Goal: Information Seeking & Learning: Understand process/instructions

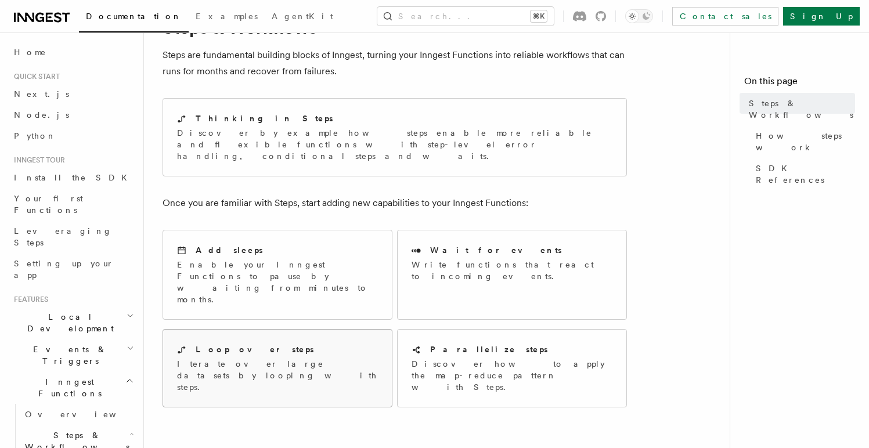
scroll to position [68, 0]
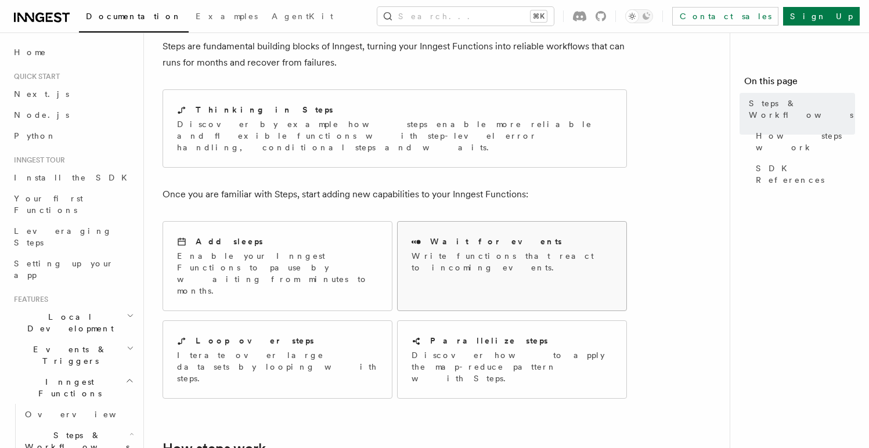
click at [505, 250] on p "Write functions that react to incoming events." at bounding box center [511, 261] width 201 height 23
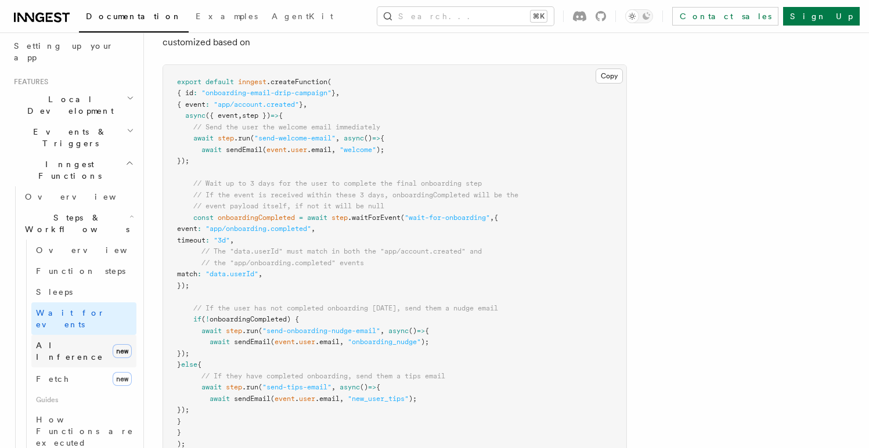
scroll to position [165, 0]
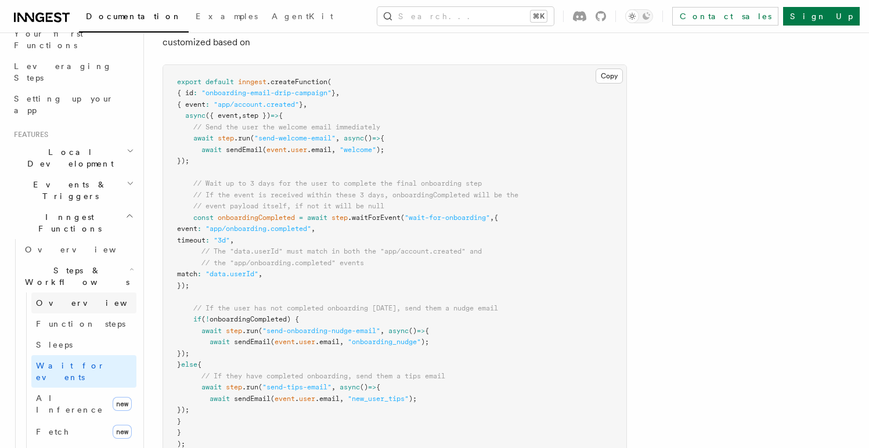
click at [62, 298] on span "Overview" at bounding box center [96, 302] width 120 height 9
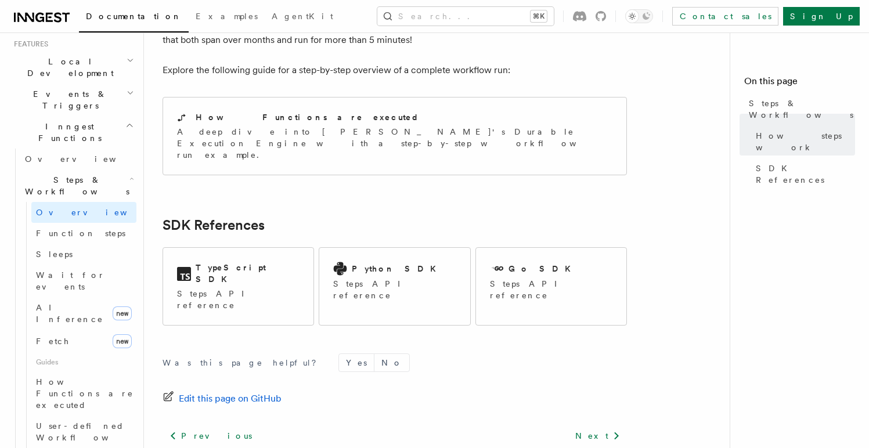
scroll to position [251, 0]
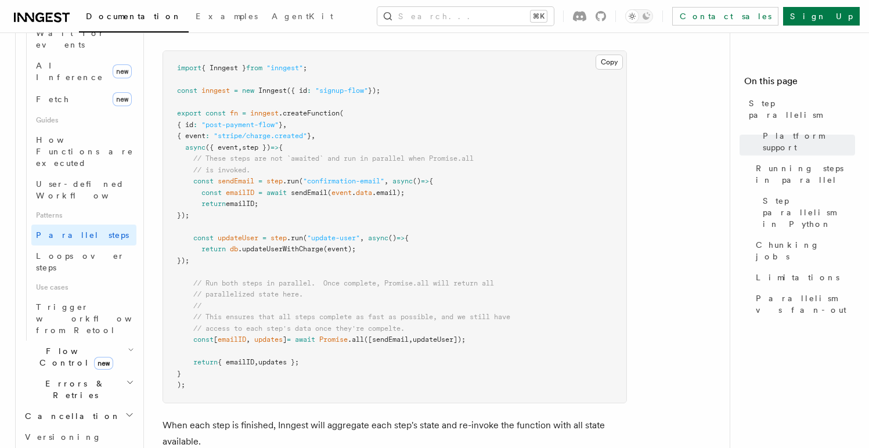
scroll to position [482, 0]
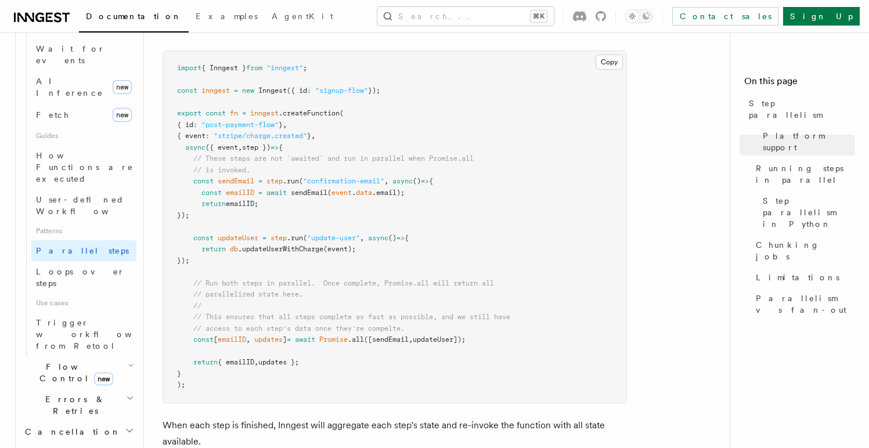
click at [94, 373] on span "new" at bounding box center [103, 379] width 19 height 13
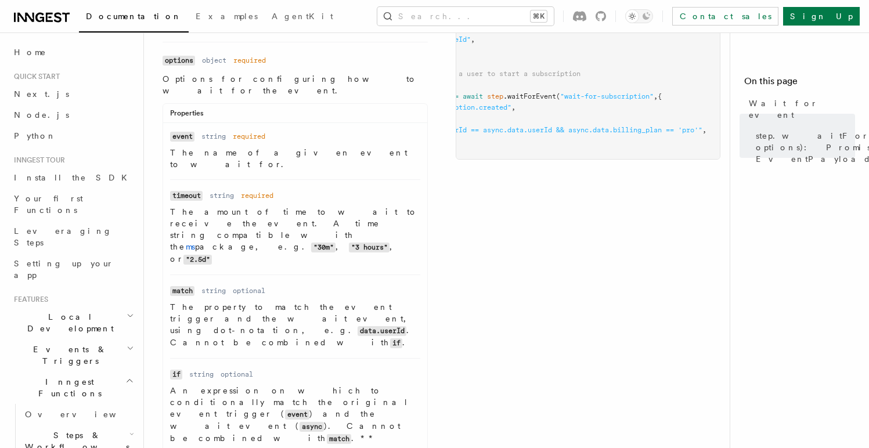
scroll to position [187, 0]
click at [365, 386] on p "An expression on which to conditionally match the original event trigger ( even…" at bounding box center [295, 416] width 250 height 60
